Goal: Information Seeking & Learning: Learn about a topic

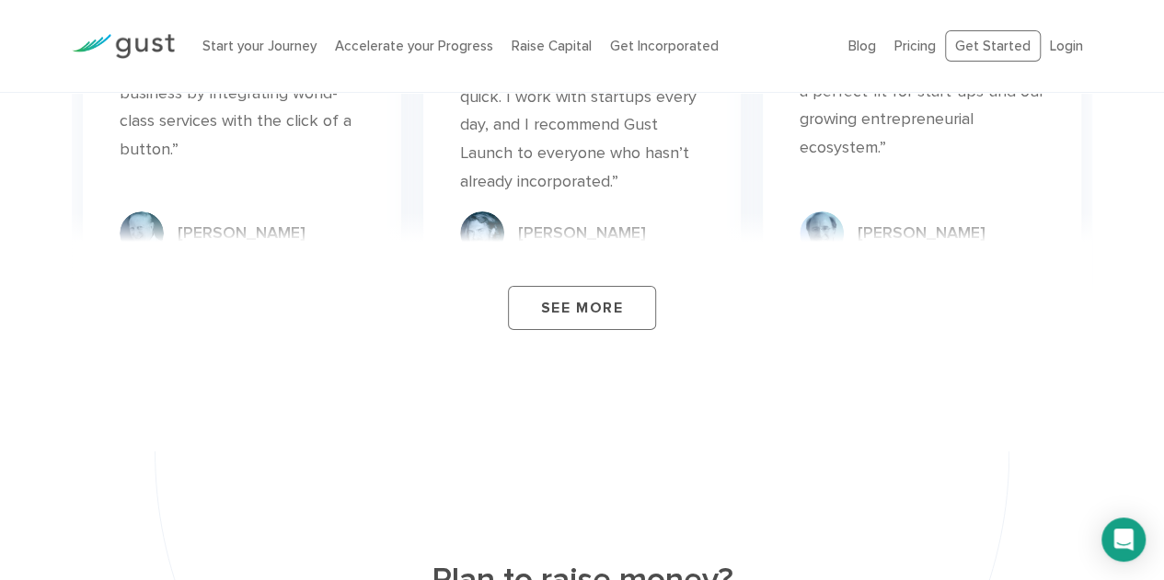
scroll to position [6914, 0]
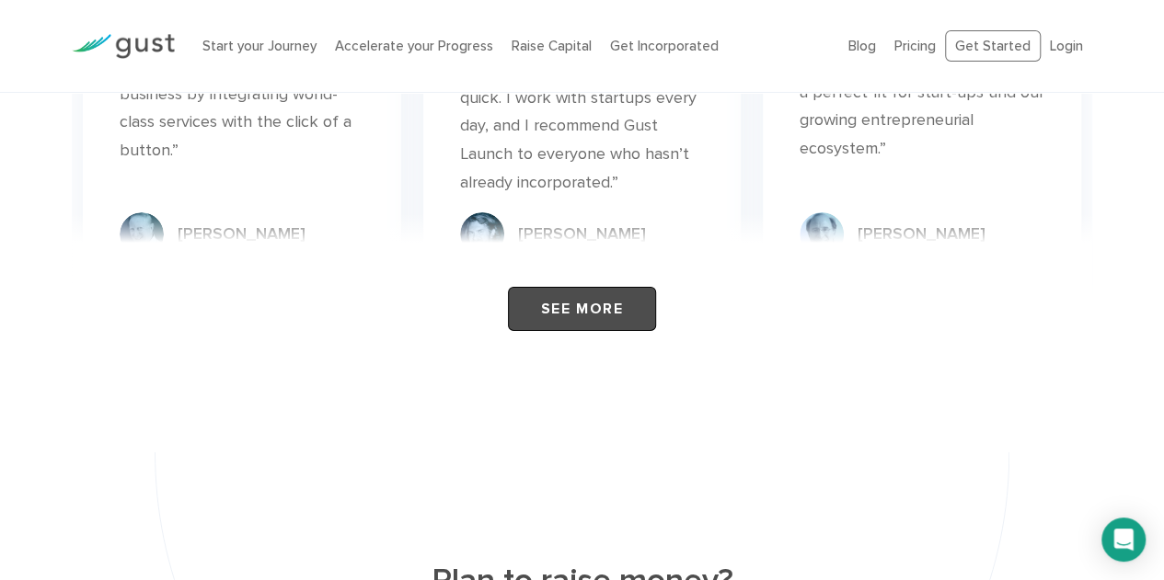
click at [596, 287] on link "See More" at bounding box center [582, 309] width 148 height 44
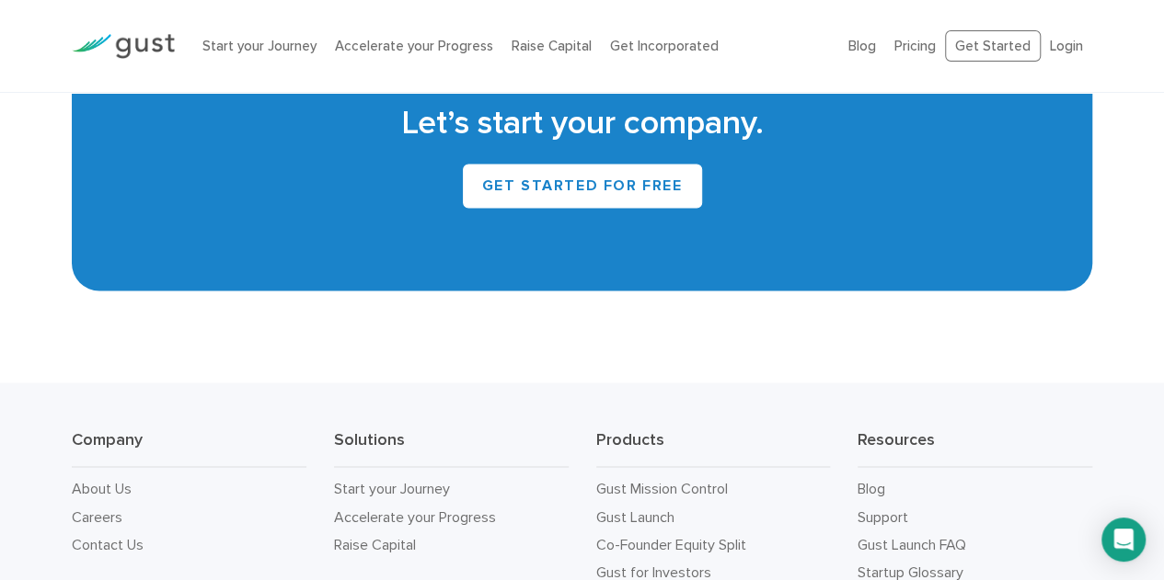
scroll to position [8637, 0]
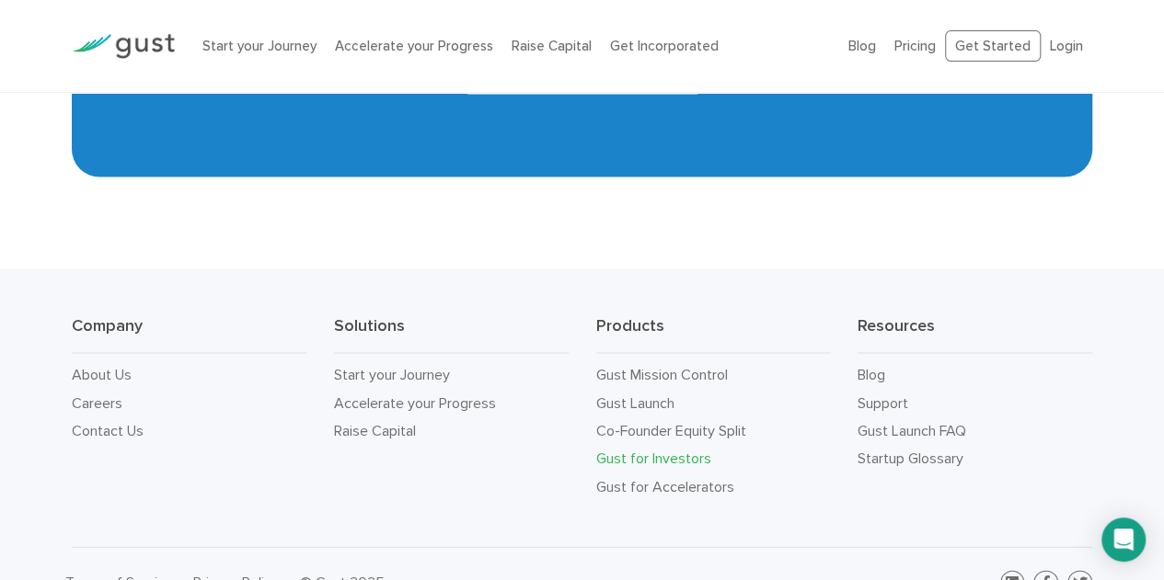
click at [684, 449] on link "Gust for Investors" at bounding box center [653, 457] width 115 height 17
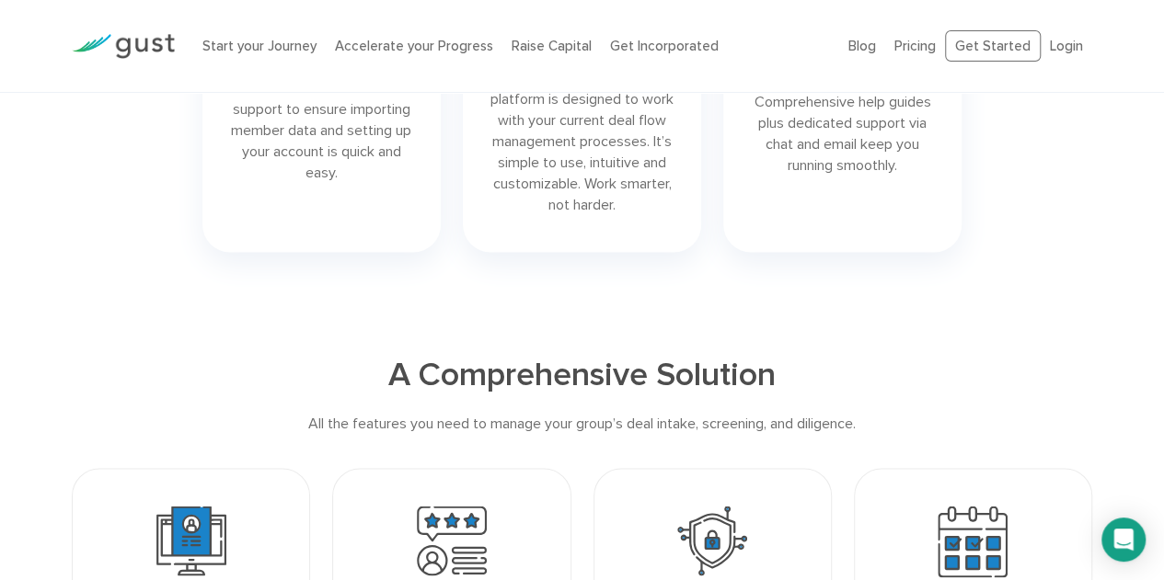
scroll to position [1285, 0]
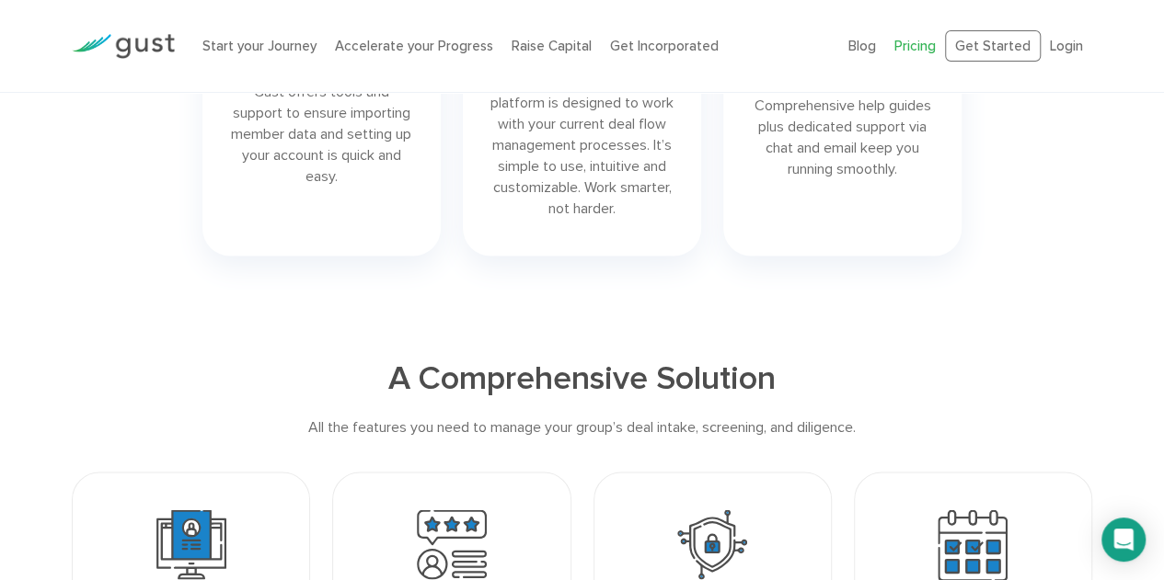
click at [912, 41] on link "Pricing" at bounding box center [914, 46] width 41 height 17
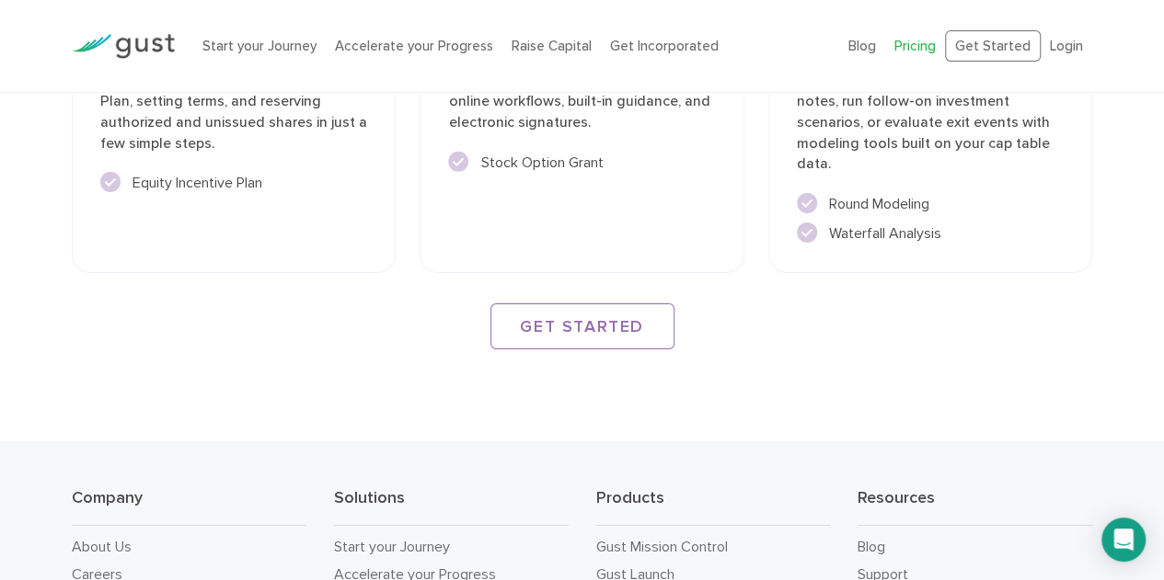
scroll to position [3045, 0]
